Goal: Transaction & Acquisition: Purchase product/service

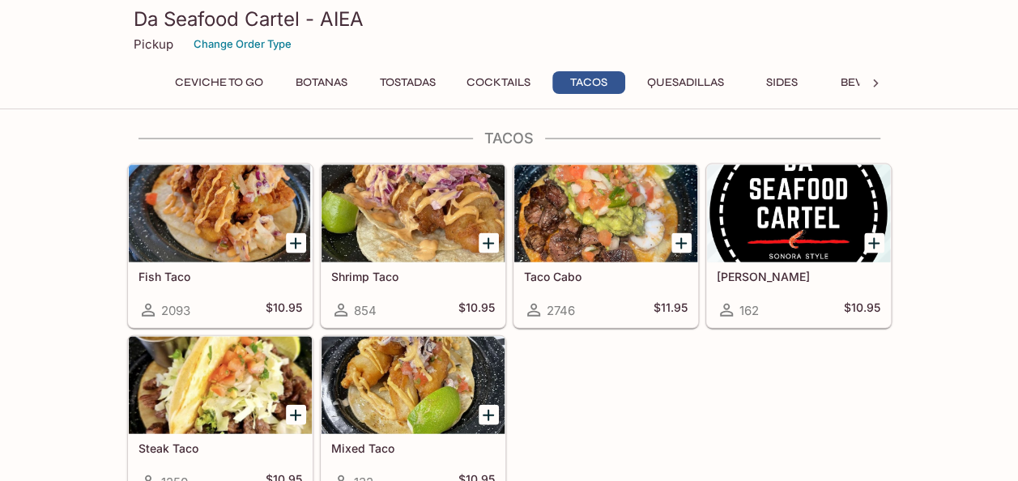
scroll to position [1627, 0]
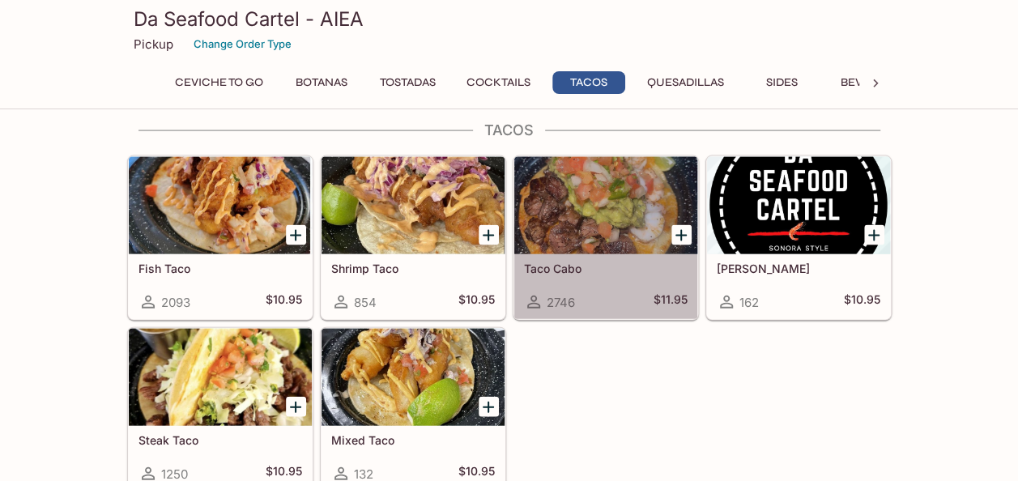
click at [598, 217] on div at bounding box center [605, 205] width 183 height 97
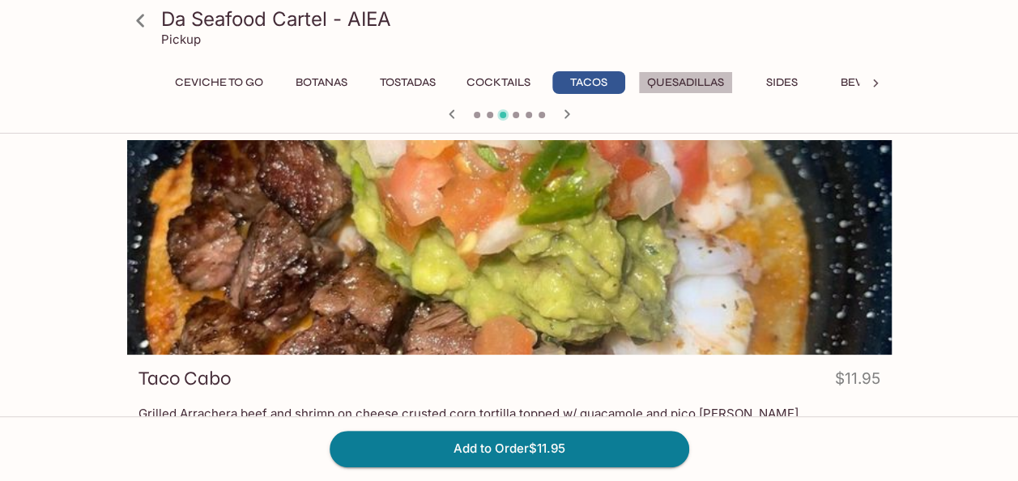
click at [660, 83] on button "Quesadillas" at bounding box center [685, 82] width 95 height 23
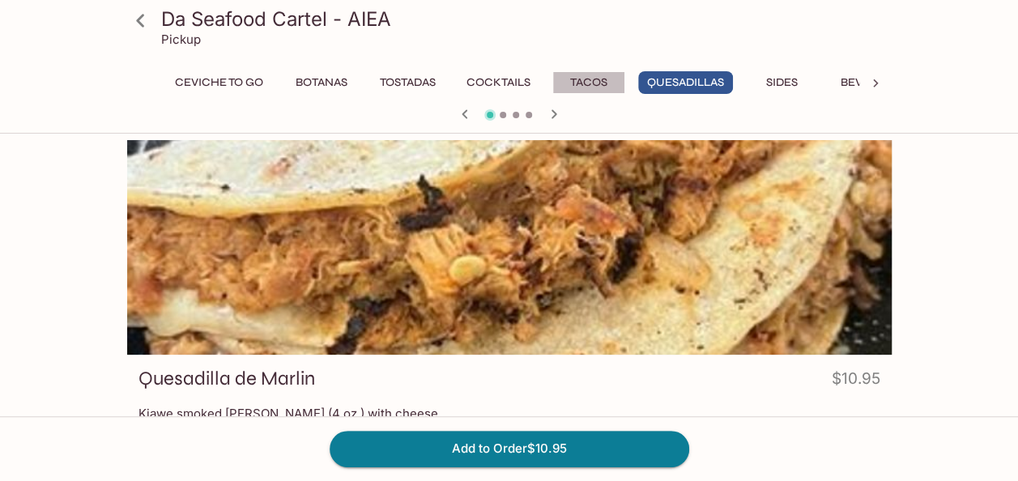
click at [594, 79] on button "Tacos" at bounding box center [588, 82] width 73 height 23
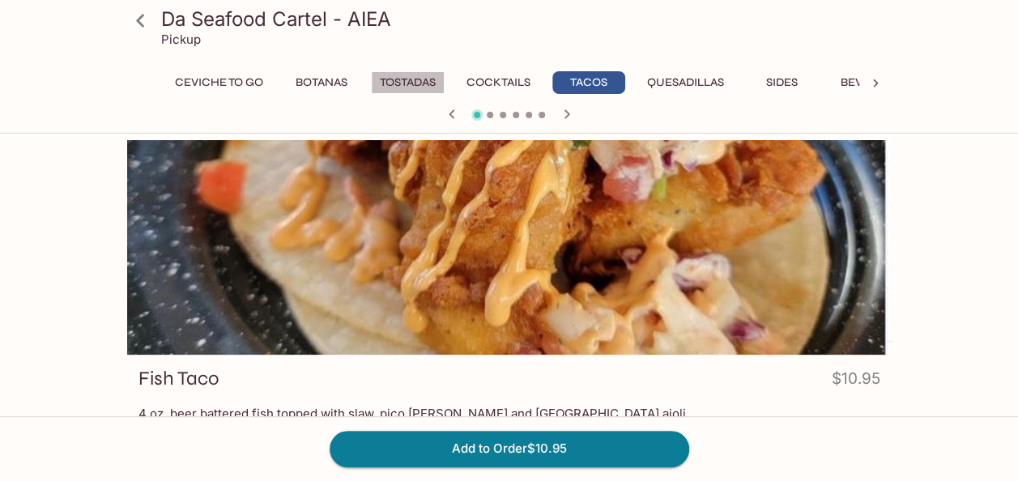
click at [403, 83] on button "Tostadas" at bounding box center [408, 82] width 74 height 23
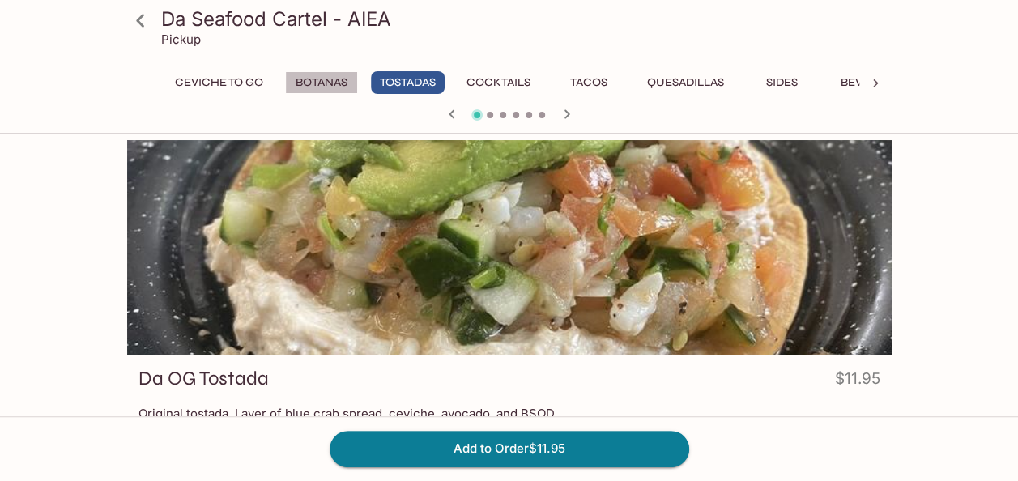
click at [322, 78] on button "Botanas" at bounding box center [321, 82] width 73 height 23
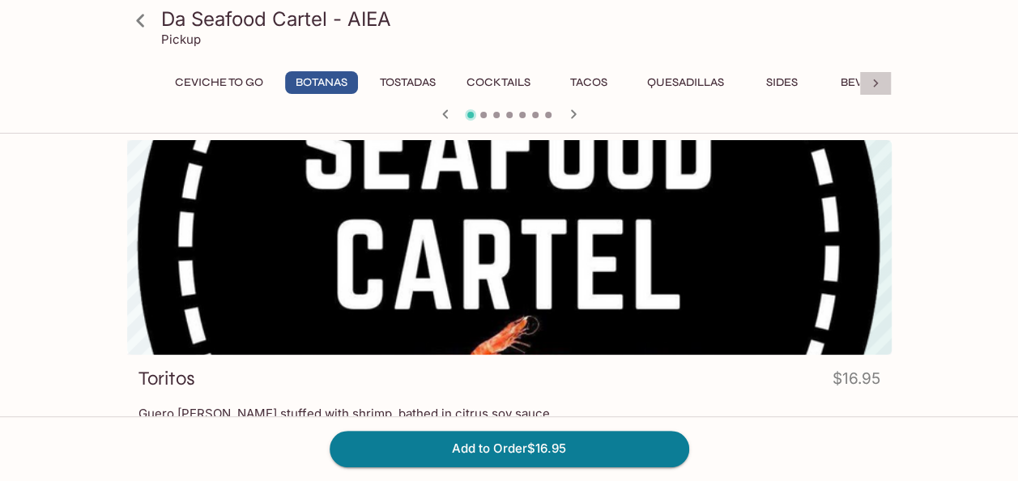
click at [876, 86] on icon at bounding box center [875, 83] width 16 height 16
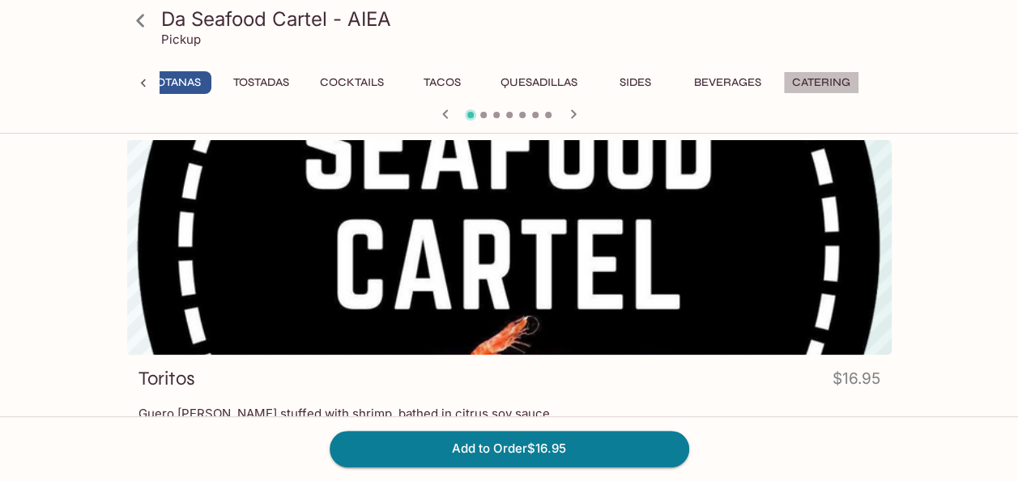
click at [824, 81] on button "Catering" at bounding box center [821, 82] width 76 height 23
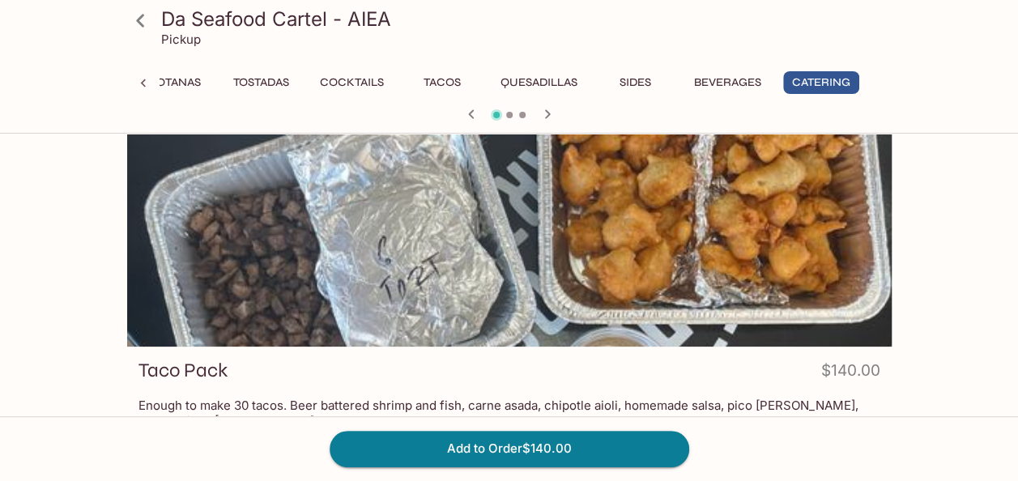
scroll to position [0, 0]
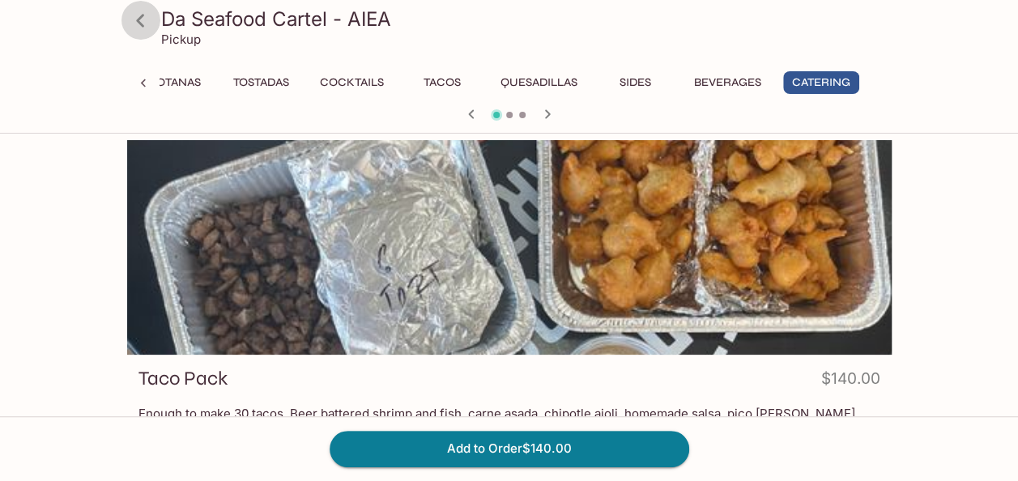
click at [143, 24] on icon at bounding box center [140, 20] width 8 height 13
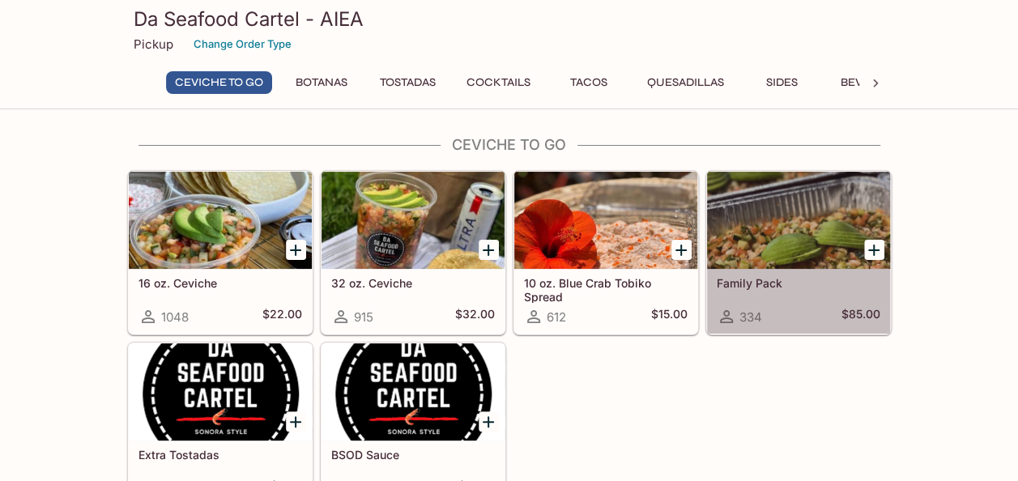
click at [787, 261] on div at bounding box center [798, 220] width 183 height 97
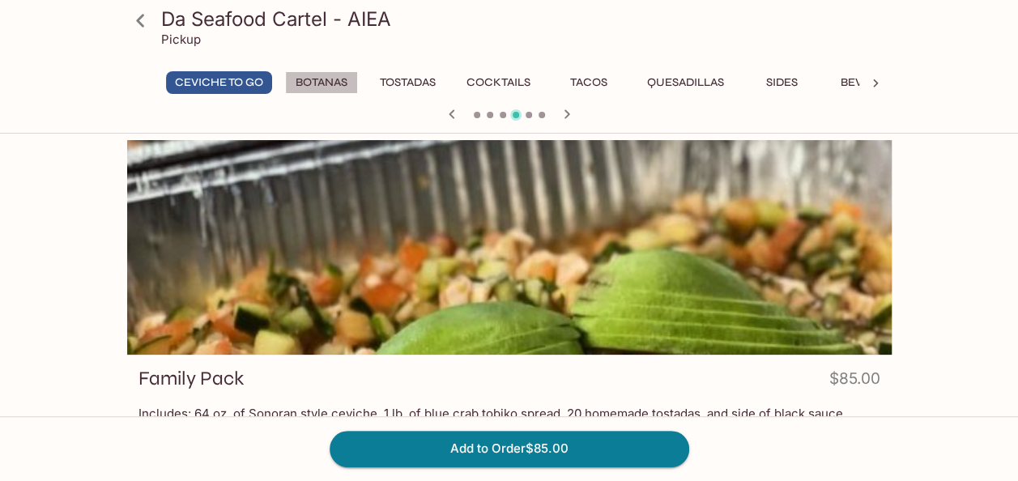
click at [320, 83] on button "Botanas" at bounding box center [321, 82] width 73 height 23
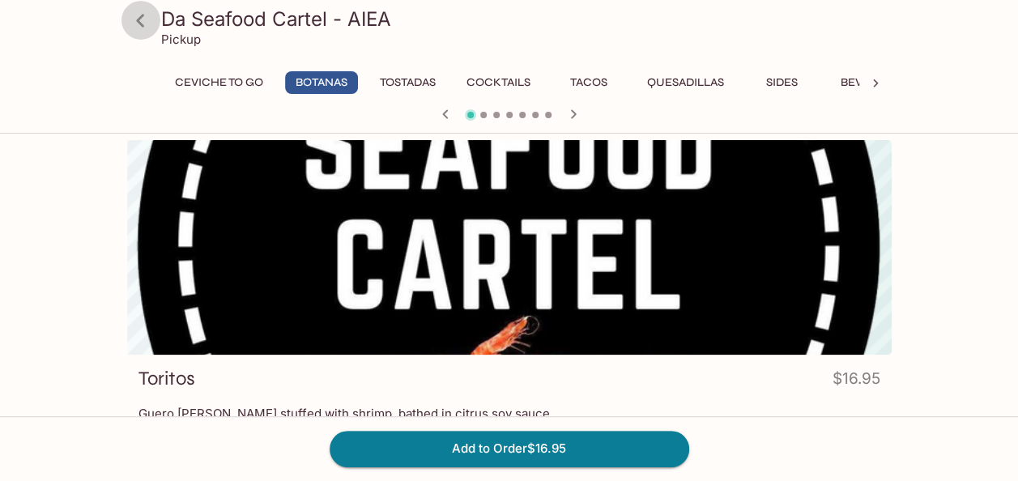
click at [143, 20] on icon at bounding box center [140, 20] width 28 height 28
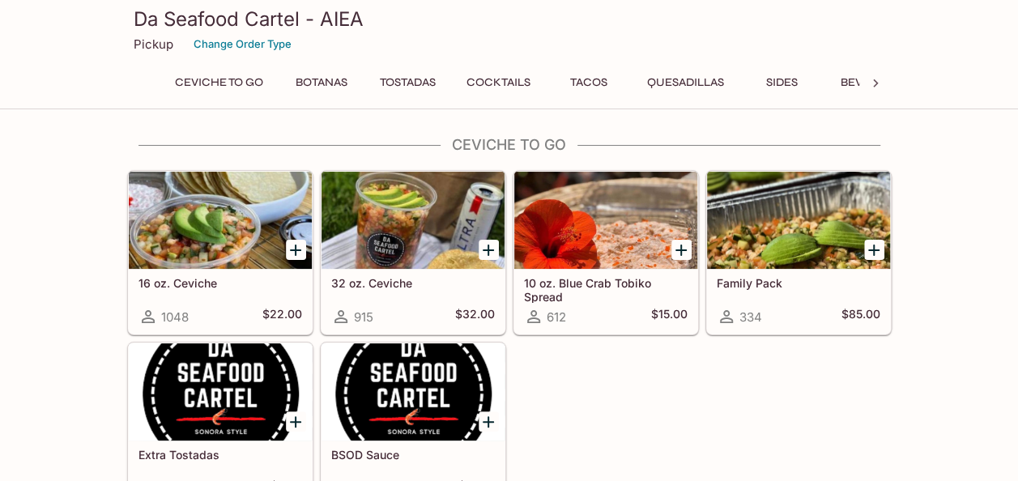
click at [143, 20] on h3 "Da Seafood Cartel - AIEA" at bounding box center [509, 18] width 751 height 25
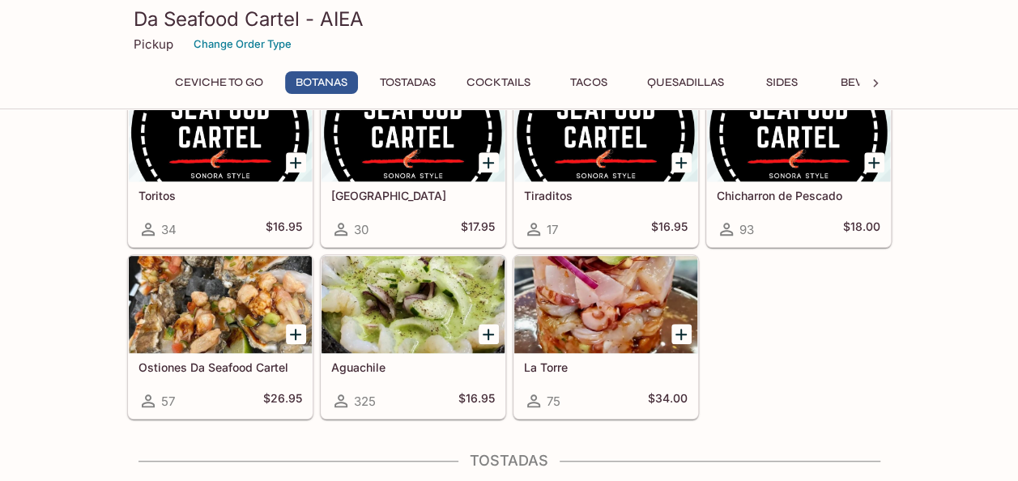
scroll to position [524, 0]
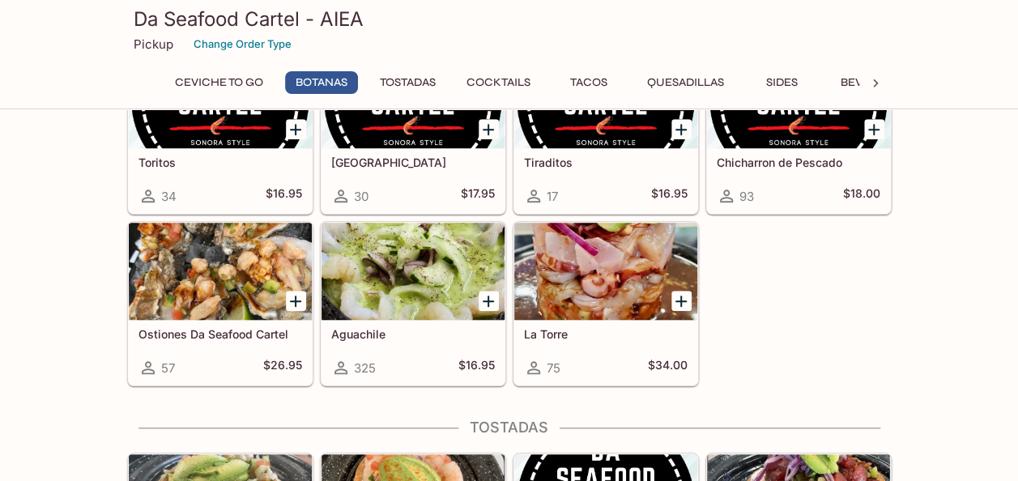
click at [366, 259] on div at bounding box center [412, 271] width 183 height 97
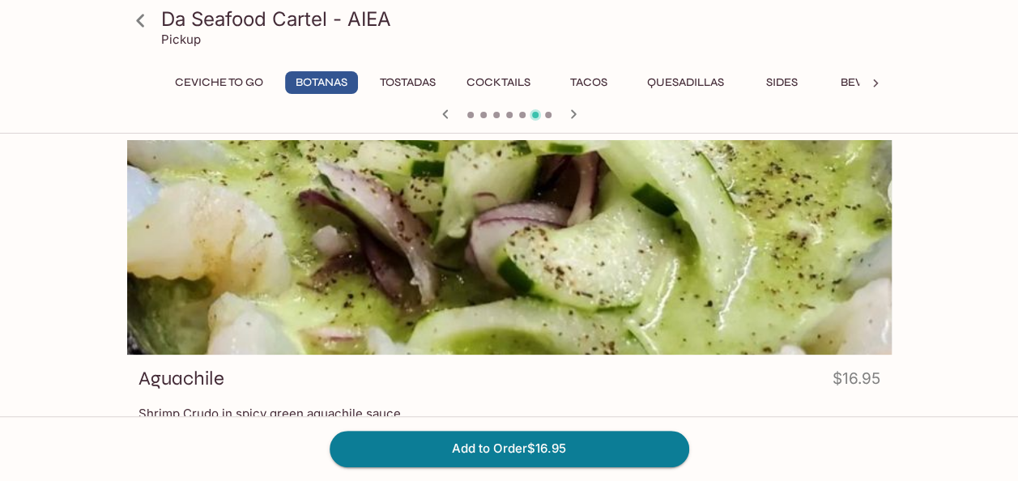
click at [186, 85] on button "Ceviche To Go" at bounding box center [219, 82] width 106 height 23
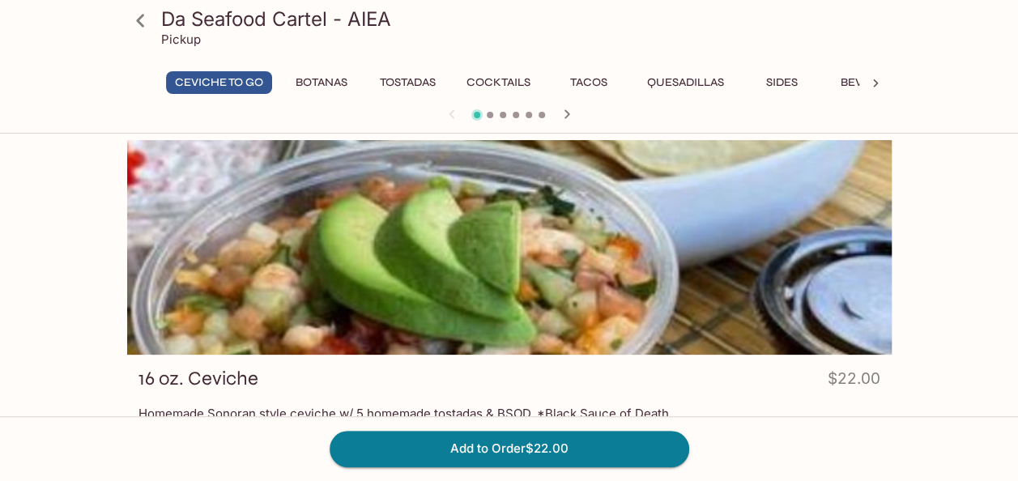
click at [182, 24] on h3 "Da Seafood Cartel - AIEA" at bounding box center [523, 18] width 724 height 25
click at [145, 20] on icon at bounding box center [140, 20] width 28 height 28
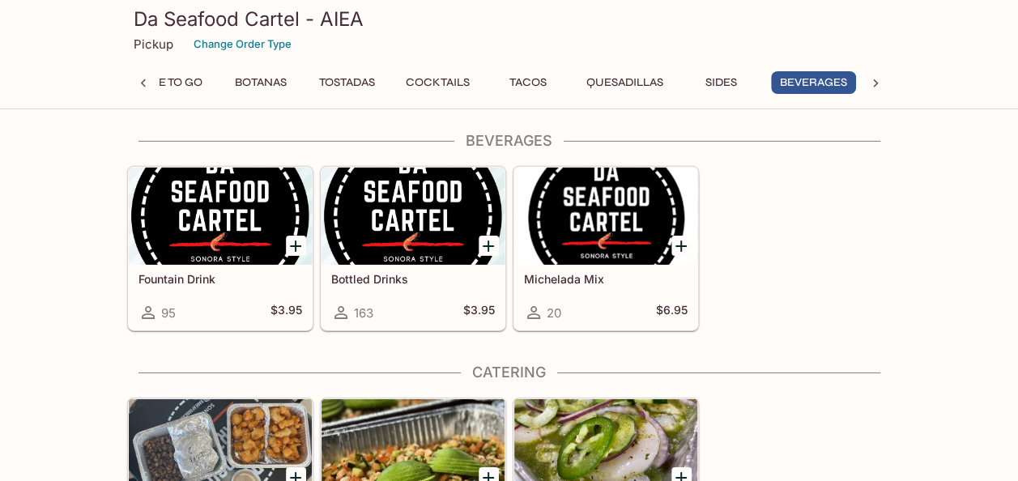
scroll to position [2550, 0]
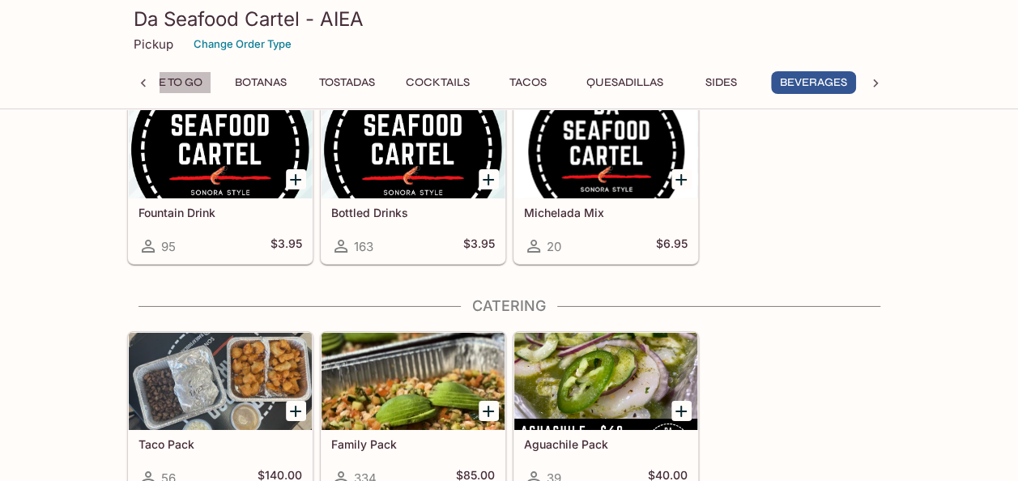
click at [172, 80] on button "Ceviche To Go" at bounding box center [158, 82] width 106 height 23
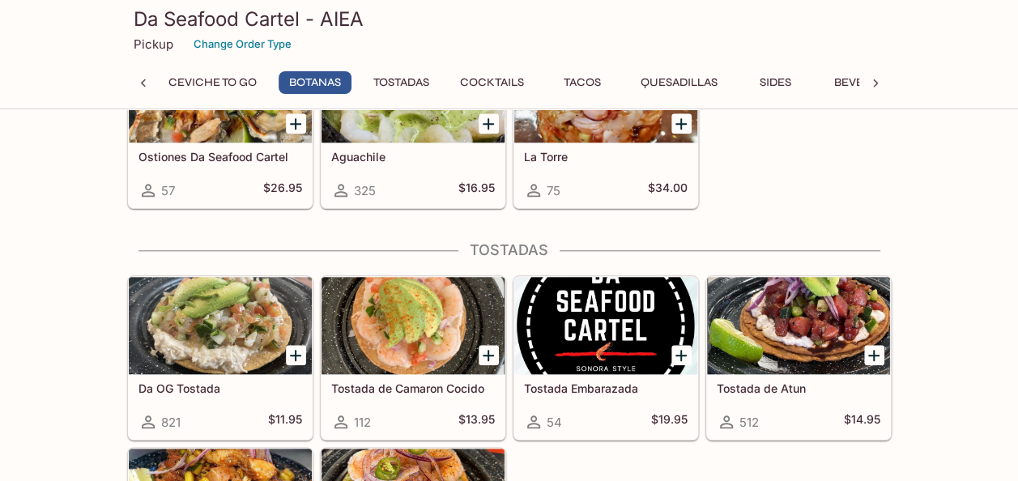
scroll to position [693, 0]
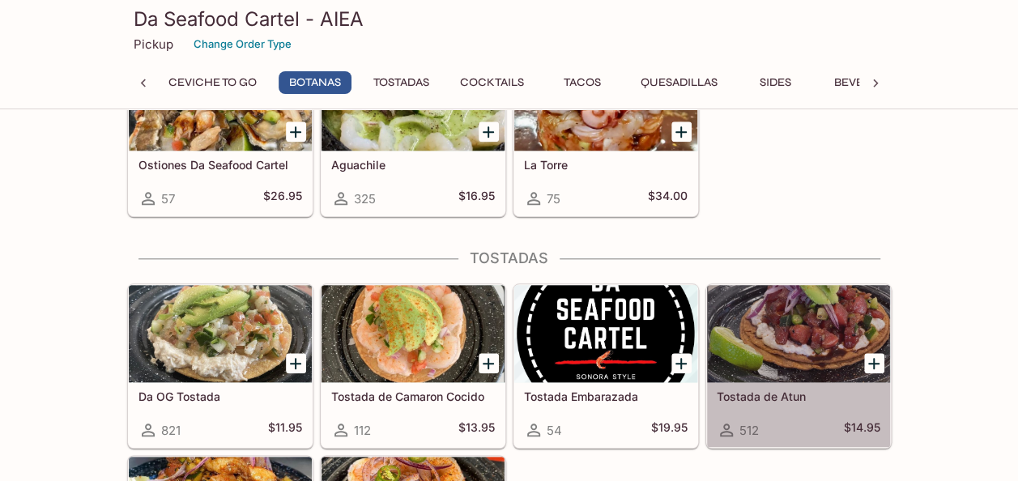
click at [844, 332] on div at bounding box center [798, 333] width 183 height 97
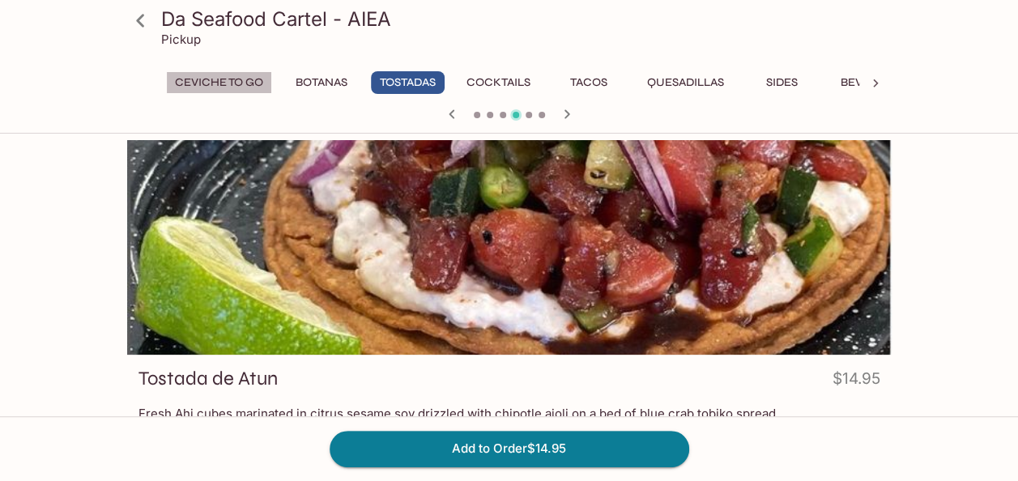
click at [236, 78] on button "Ceviche To Go" at bounding box center [219, 82] width 106 height 23
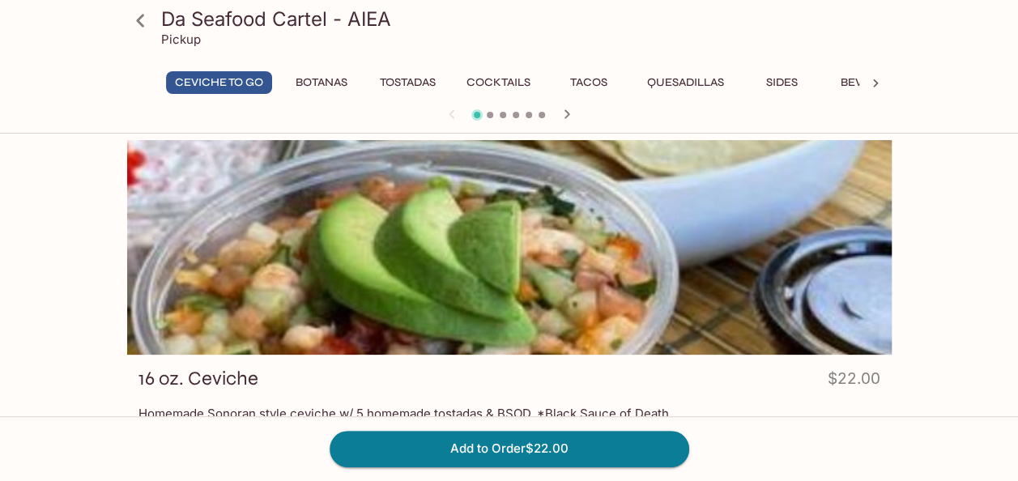
click at [189, 44] on p "Pickup" at bounding box center [181, 39] width 40 height 15
click at [877, 85] on icon at bounding box center [875, 83] width 16 height 16
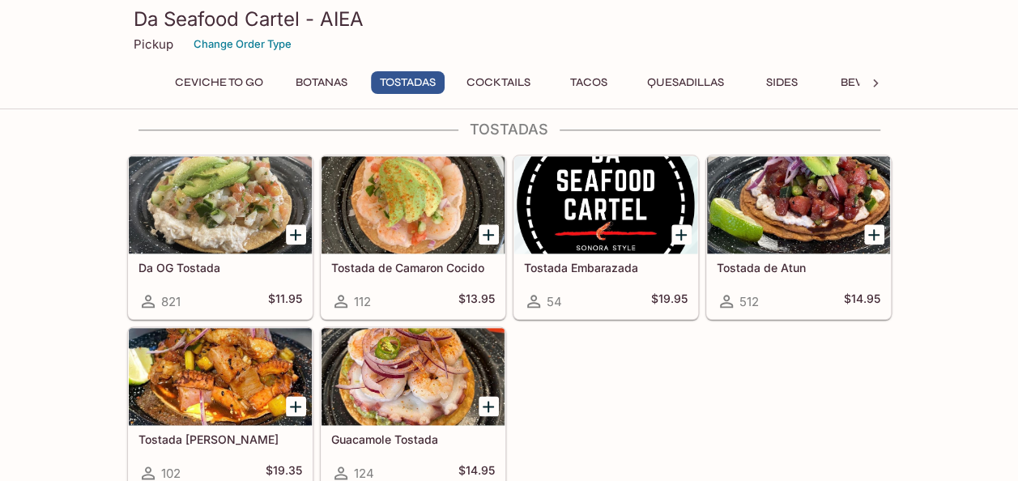
scroll to position [829, 0]
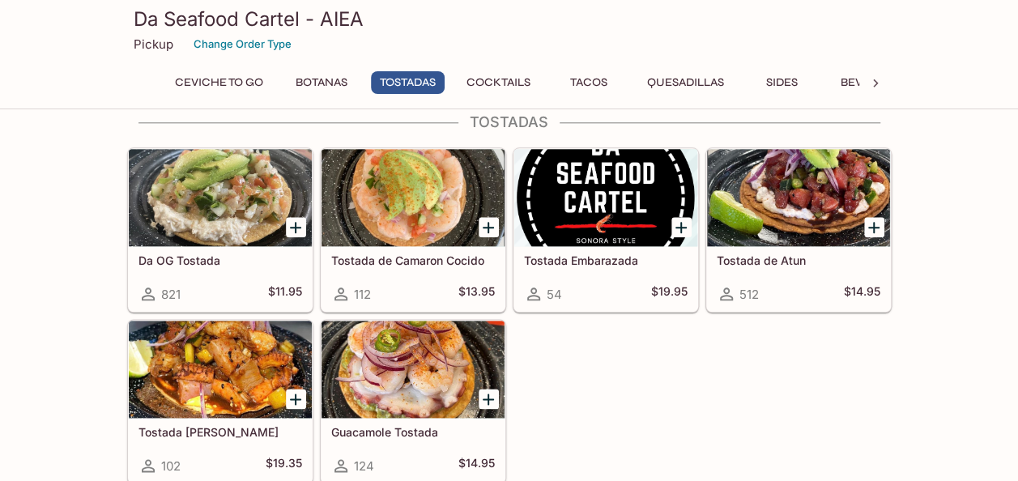
click at [593, 194] on div at bounding box center [605, 197] width 183 height 97
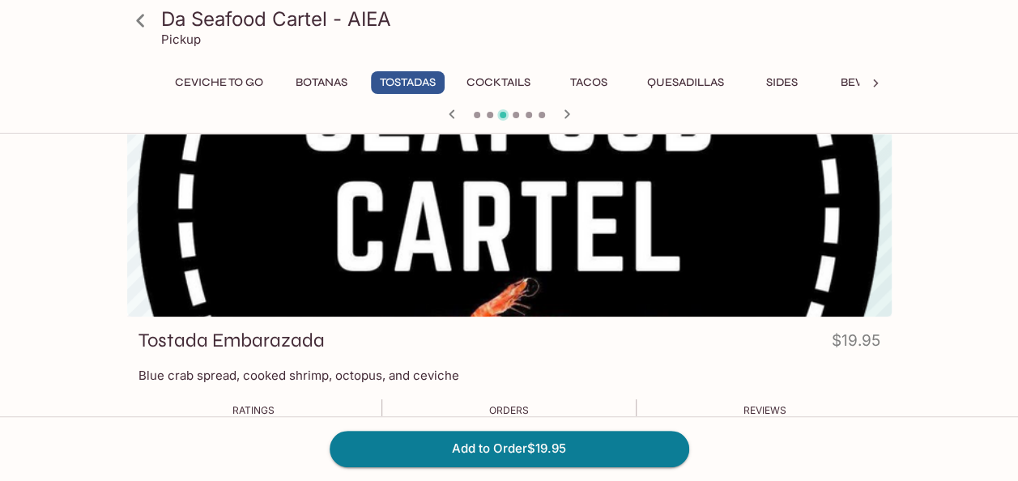
scroll to position [63, 0]
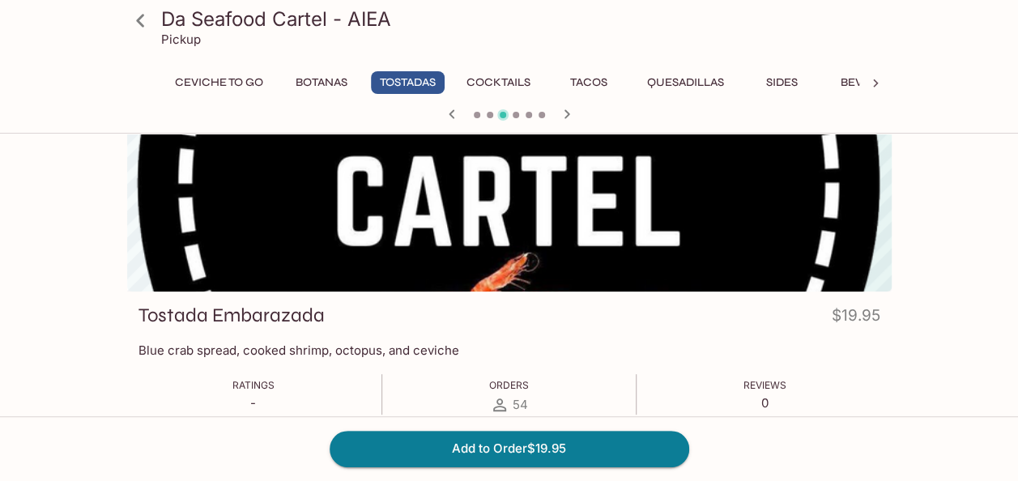
click at [596, 232] on div at bounding box center [509, 184] width 764 height 215
